Goal: Communication & Community: Share content

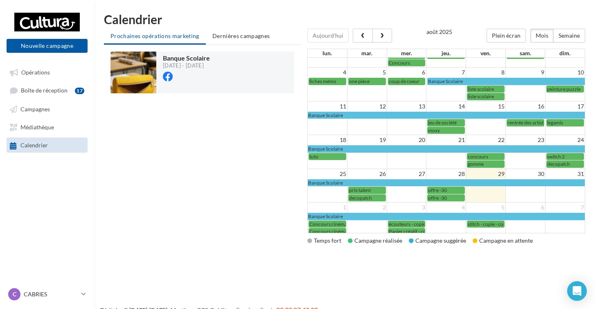
scroll to position [23, 0]
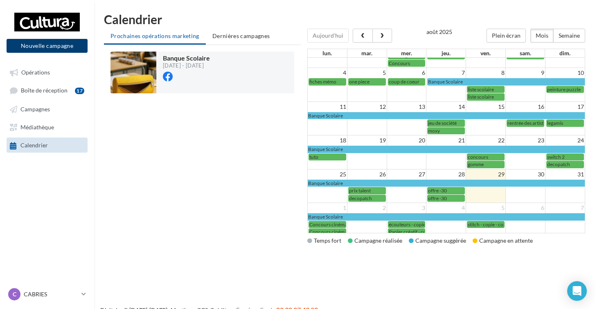
click at [71, 39] on button "Nouvelle campagne" at bounding box center [47, 46] width 81 height 14
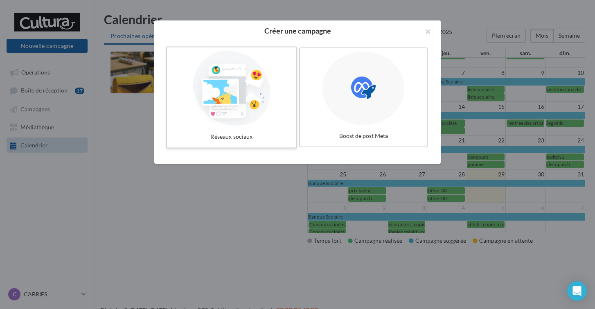
click at [240, 82] on div at bounding box center [231, 88] width 123 height 75
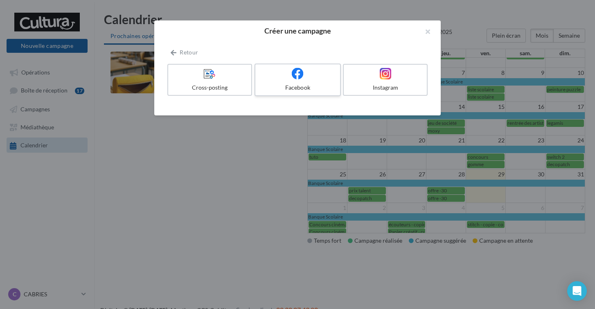
click at [301, 90] on div "Facebook" at bounding box center [297, 87] width 78 height 8
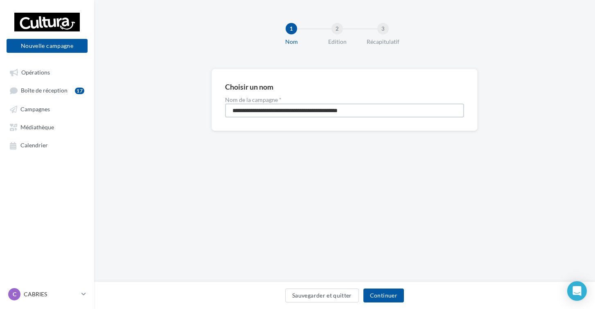
drag, startPoint x: 373, startPoint y: 110, endPoint x: 191, endPoint y: 104, distance: 182.5
click at [191, 104] on div "**********" at bounding box center [344, 113] width 501 height 88
type input "*****"
click at [393, 300] on button "Continuer" at bounding box center [383, 295] width 40 height 14
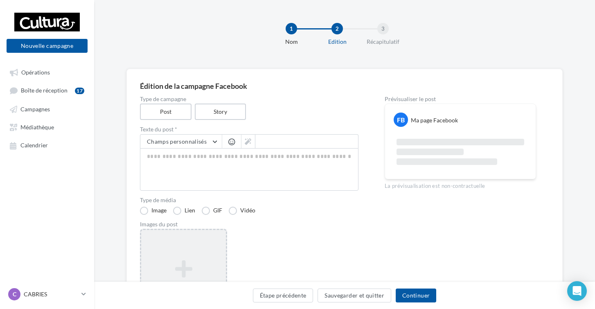
click at [219, 249] on div "Ajouter une image Format: png, jpg" at bounding box center [183, 282] width 87 height 106
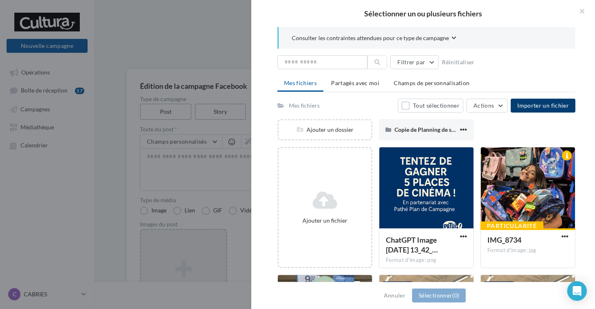
click at [527, 109] on button "Importer un fichier" at bounding box center [542, 106] width 65 height 14
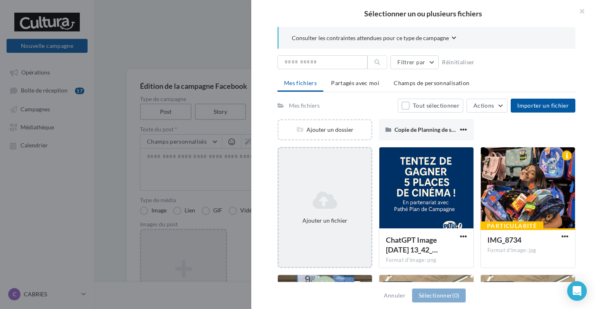
click at [315, 186] on div "Ajouter un fichier" at bounding box center [324, 207] width 95 height 121
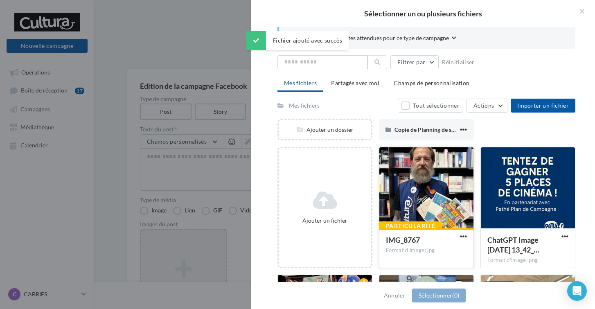
click at [403, 240] on span "IMG_8767" at bounding box center [403, 239] width 34 height 9
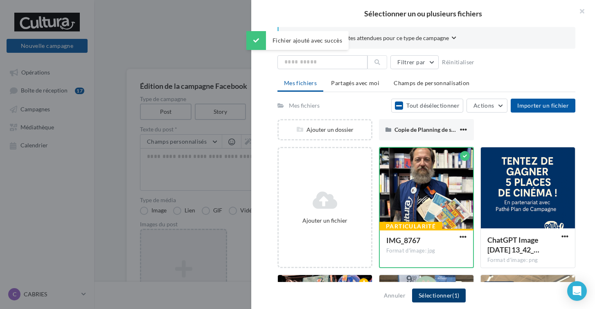
click at [434, 296] on button "Sélectionner (1)" at bounding box center [439, 295] width 54 height 14
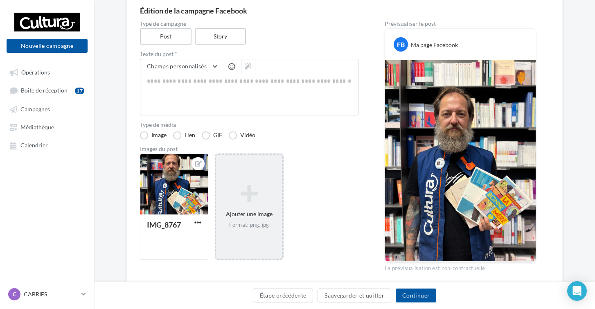
scroll to position [74, 0]
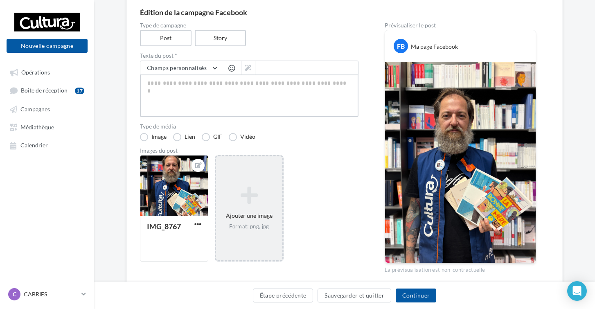
click at [177, 90] on textarea at bounding box center [249, 95] width 218 height 43
paste textarea "**********"
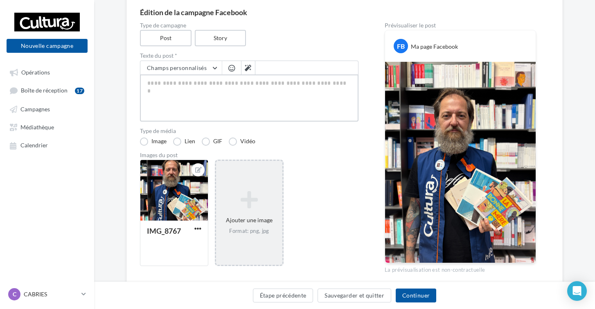
type textarea "**********"
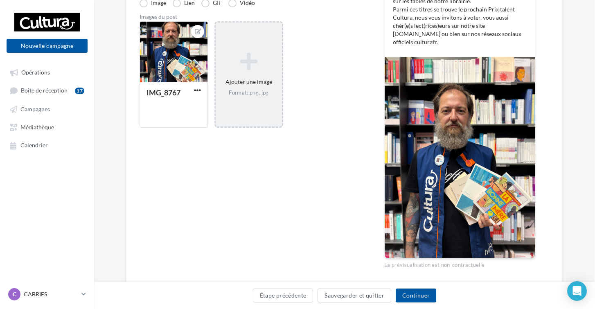
scroll to position [211, 0]
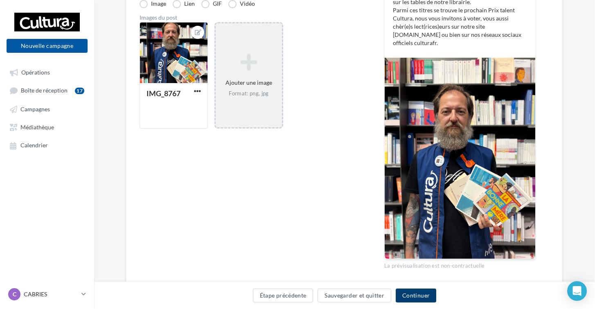
type textarea "**********"
click at [420, 297] on button "Continuer" at bounding box center [416, 295] width 40 height 14
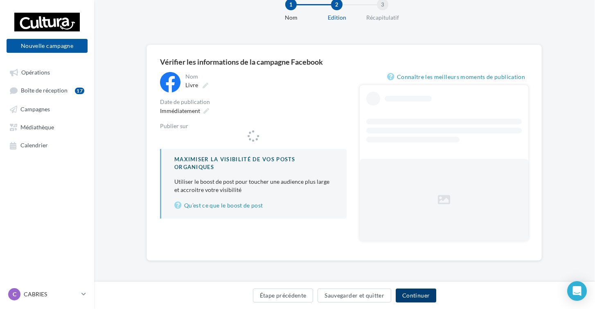
scroll to position [24, 0]
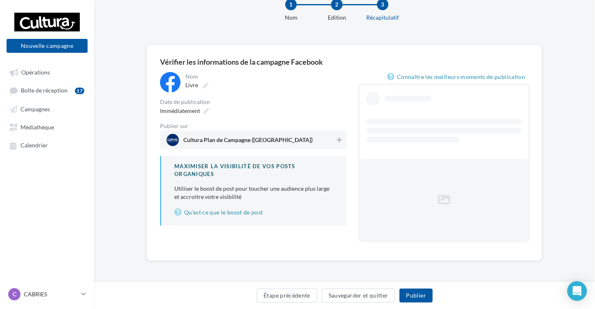
click at [223, 135] on span "Cultura Plan de Campagne (Cabriès)" at bounding box center [250, 140] width 169 height 12
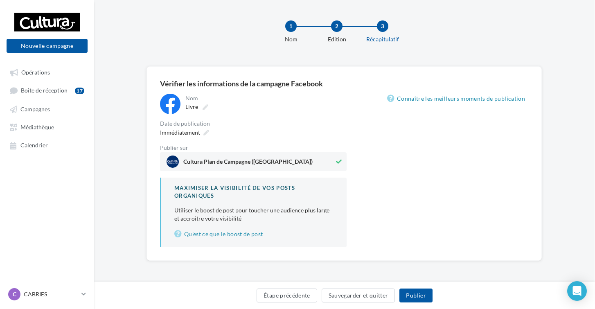
scroll to position [2, 0]
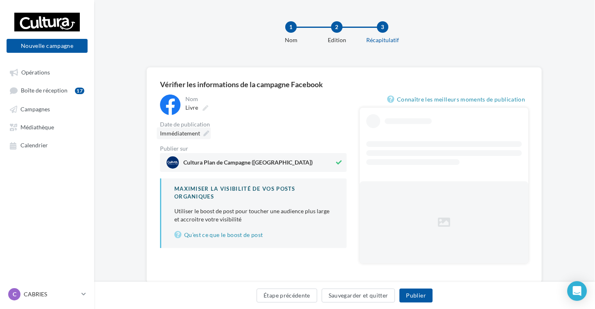
click at [206, 137] on div "Immédiatement" at bounding box center [184, 133] width 54 height 12
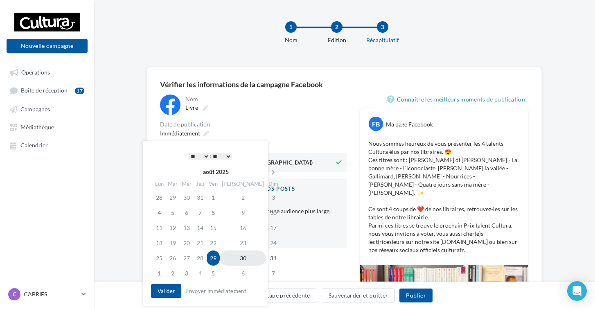
click at [236, 256] on td "30" at bounding box center [243, 257] width 46 height 15
click at [172, 291] on button "Valider" at bounding box center [166, 291] width 30 height 14
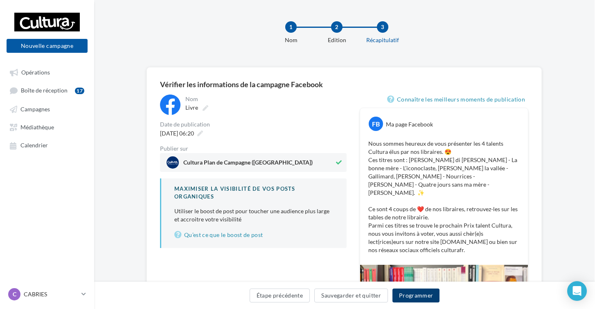
click at [421, 298] on button "Programmer" at bounding box center [415, 295] width 47 height 14
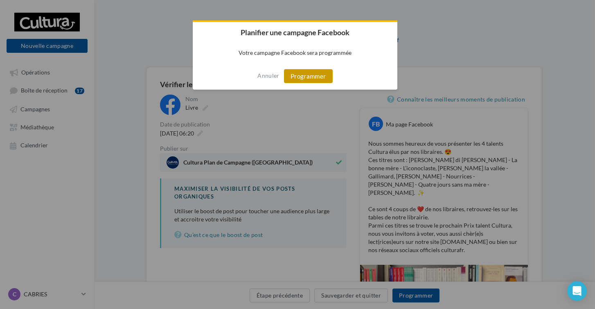
click at [305, 79] on button "Programmer" at bounding box center [308, 76] width 49 height 14
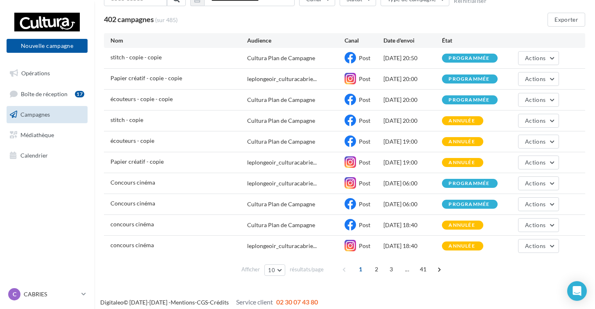
scroll to position [60, 0]
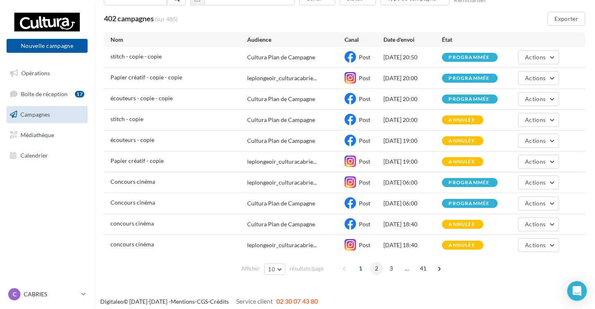
click at [378, 269] on span "2" at bounding box center [376, 268] width 13 height 13
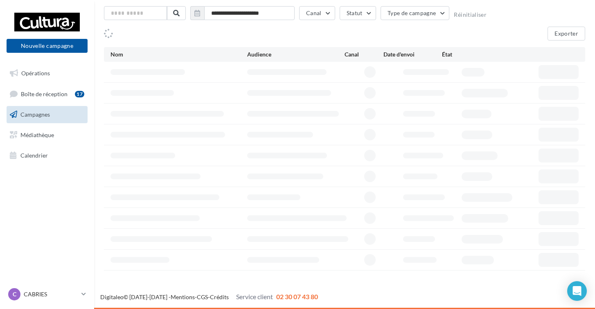
scroll to position [45, 0]
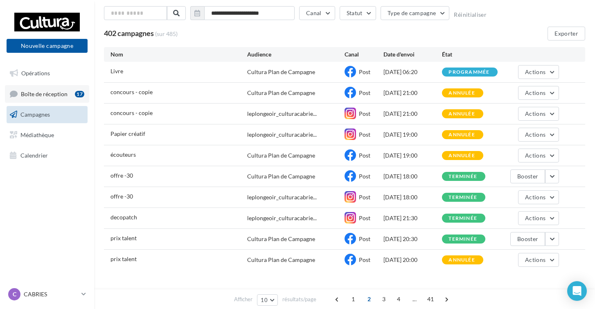
click at [58, 94] on span "Boîte de réception" at bounding box center [44, 93] width 47 height 7
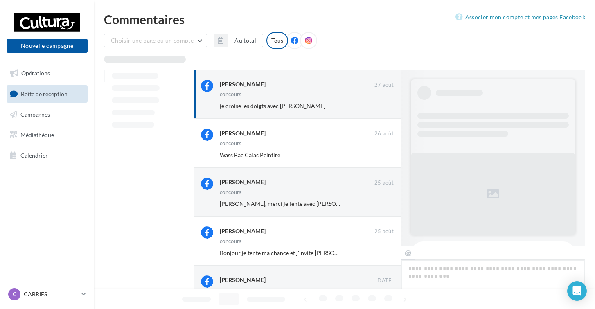
scroll to position [377, 0]
